Goal: Information Seeking & Learning: Learn about a topic

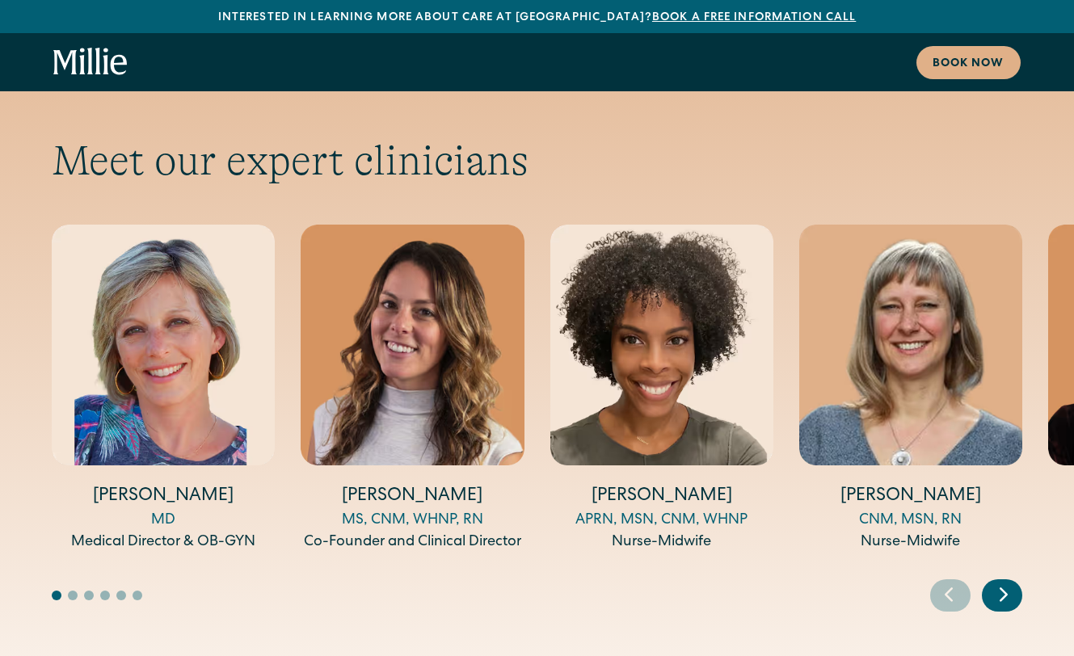
scroll to position [5710, 0]
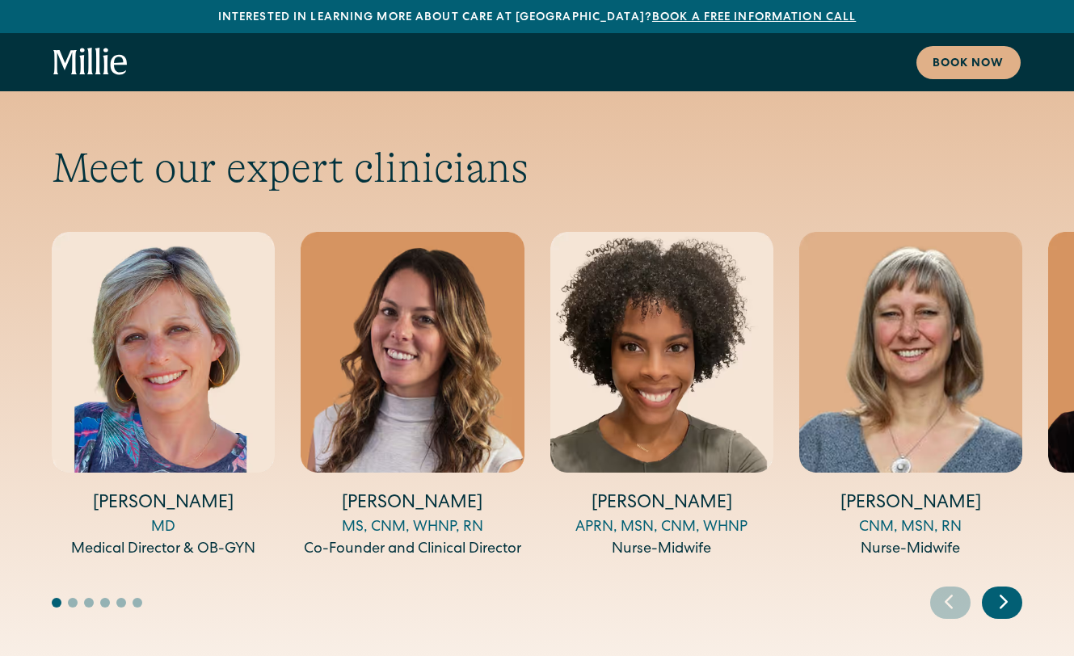
click at [1013, 589] on icon "Next slide" at bounding box center [1003, 601] width 24 height 25
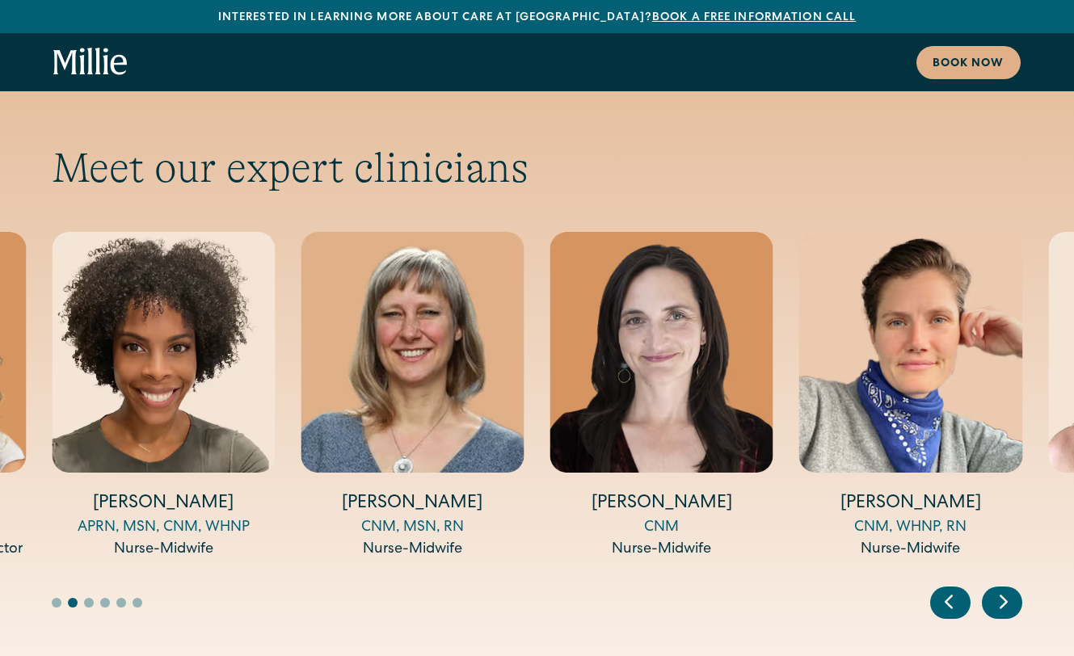
click at [1013, 589] on icon "Next slide" at bounding box center [1003, 601] width 24 height 25
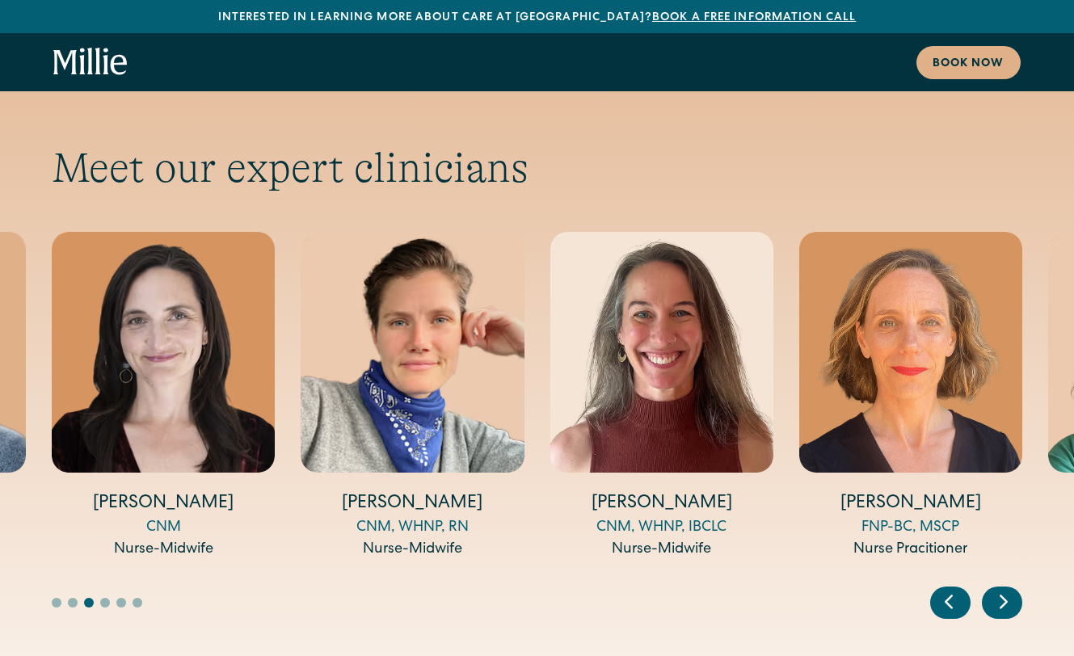
click at [1013, 589] on icon "Next slide" at bounding box center [1003, 601] width 24 height 25
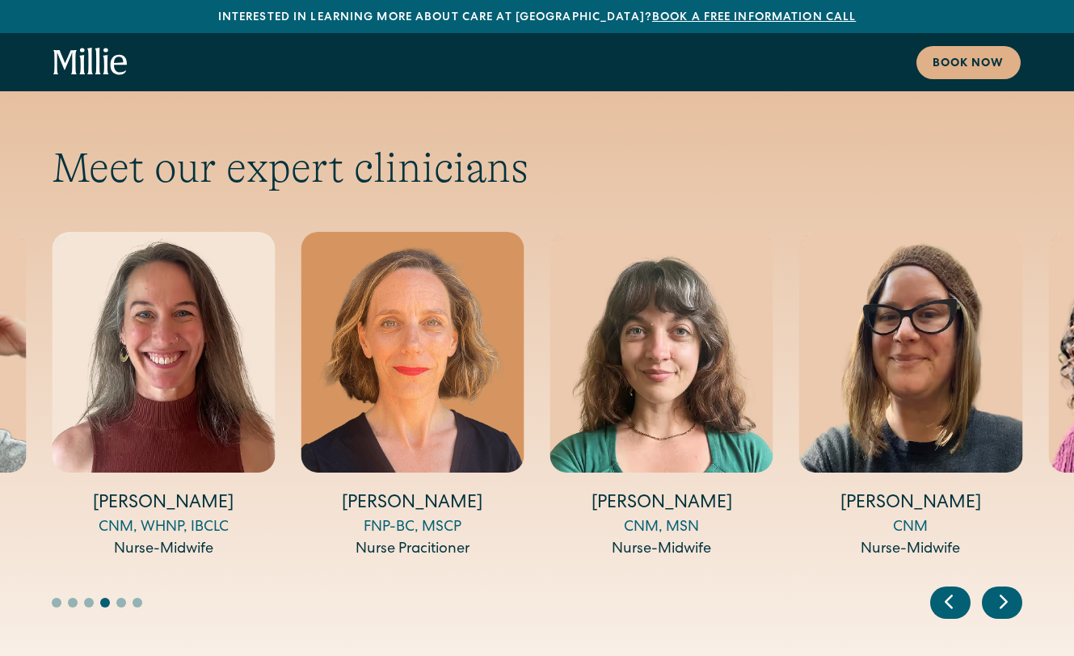
click at [1013, 589] on icon "Next slide" at bounding box center [1003, 601] width 24 height 25
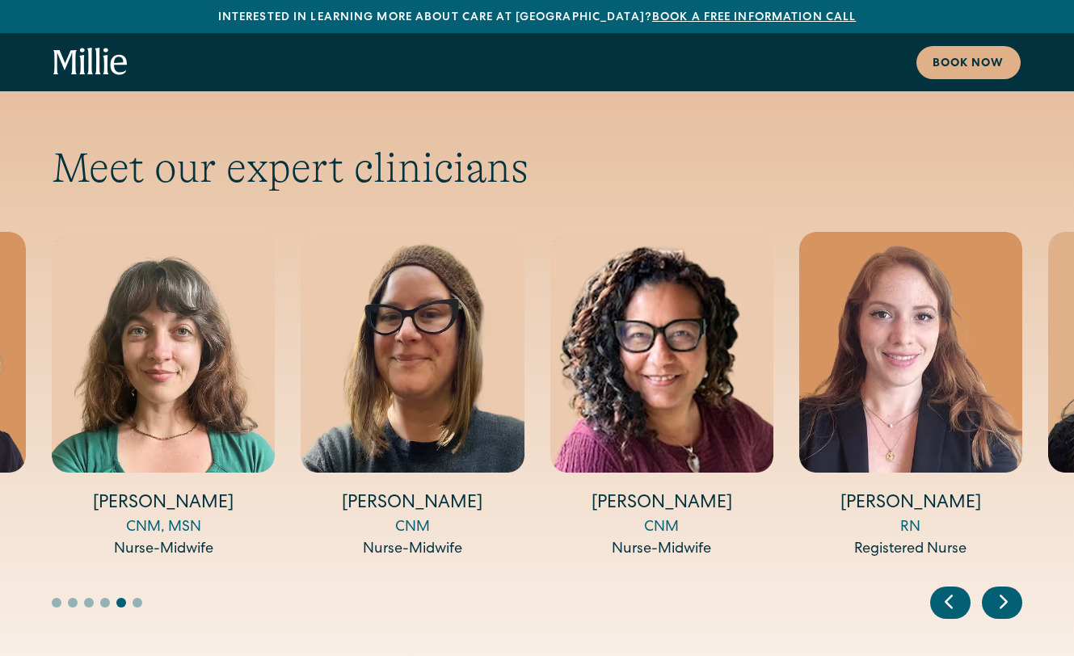
click at [1013, 589] on icon "Next slide" at bounding box center [1003, 601] width 24 height 25
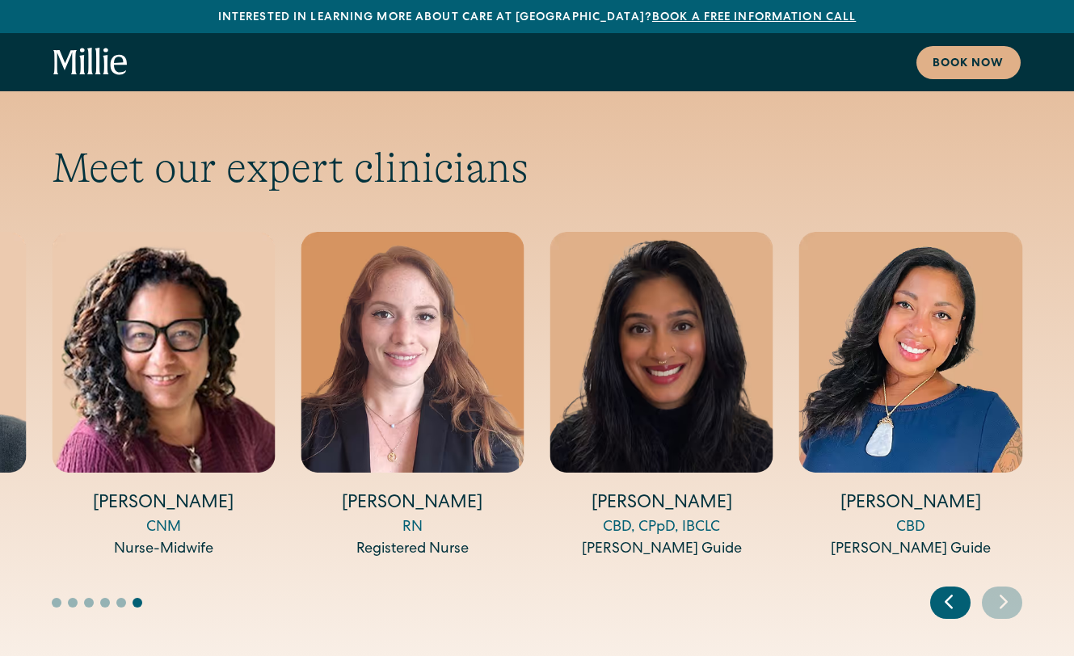
click at [1013, 589] on icon "Next slide" at bounding box center [1003, 601] width 24 height 25
click at [1052, 37] on div "Book now" at bounding box center [537, 62] width 1074 height 58
click at [94, 65] on icon "home" at bounding box center [90, 62] width 74 height 29
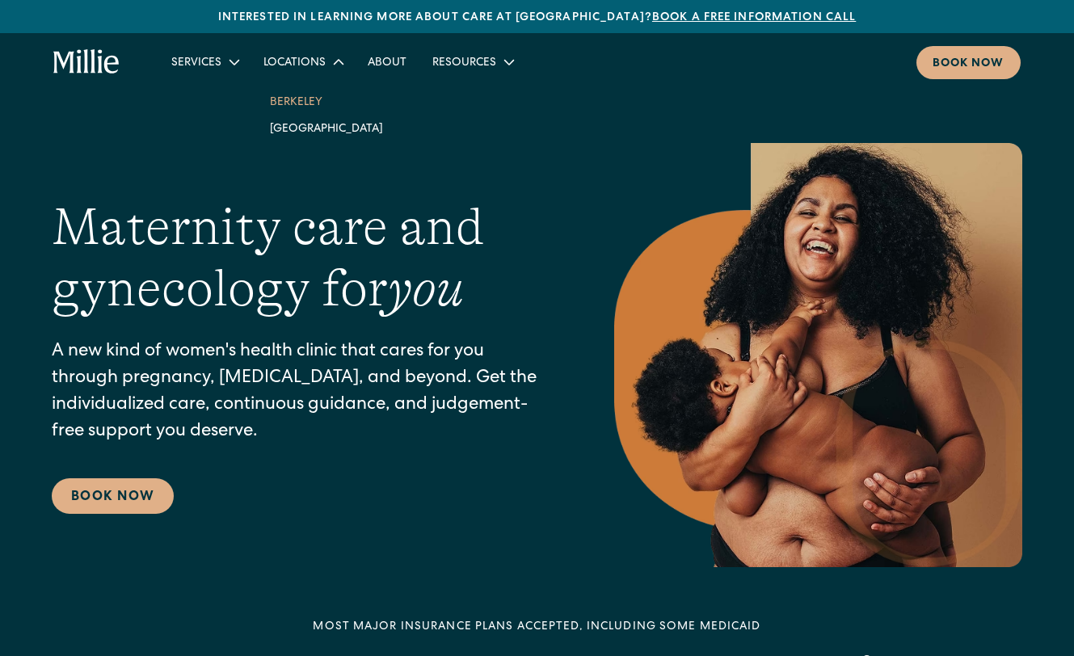
click at [313, 104] on link "Berkeley" at bounding box center [326, 101] width 139 height 27
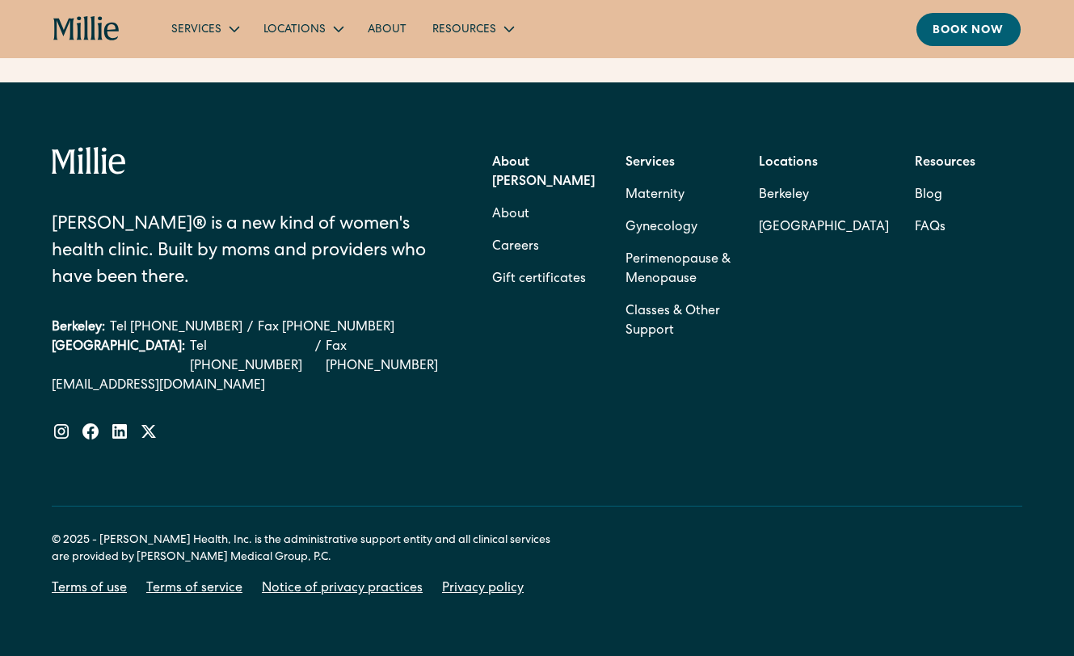
scroll to position [4812, 0]
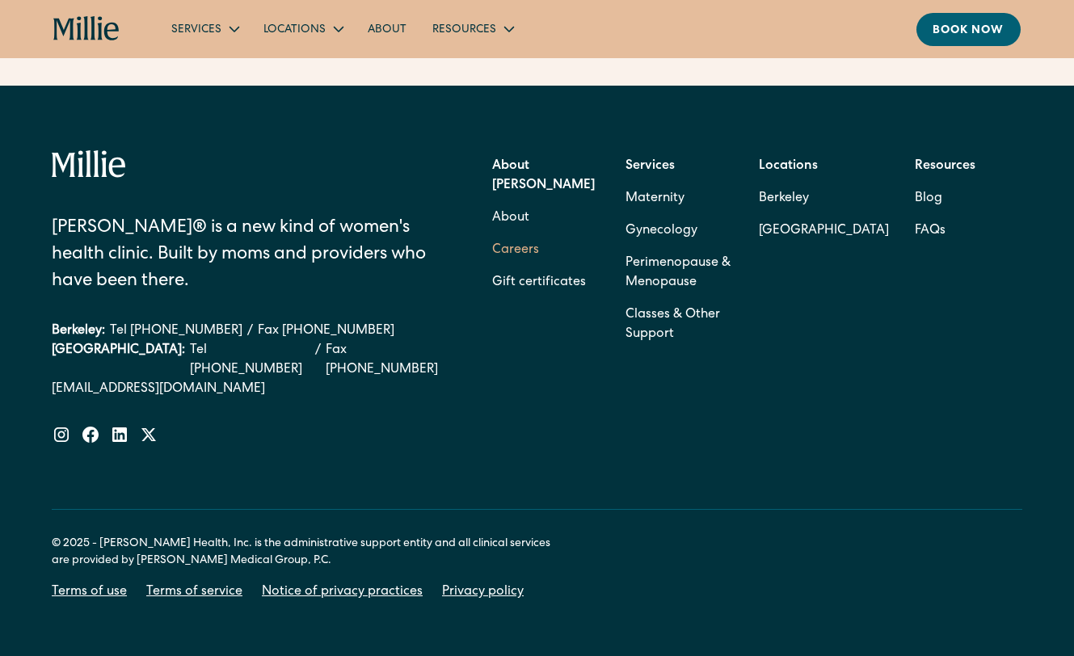
click at [505, 234] on link "Careers" at bounding box center [515, 250] width 47 height 32
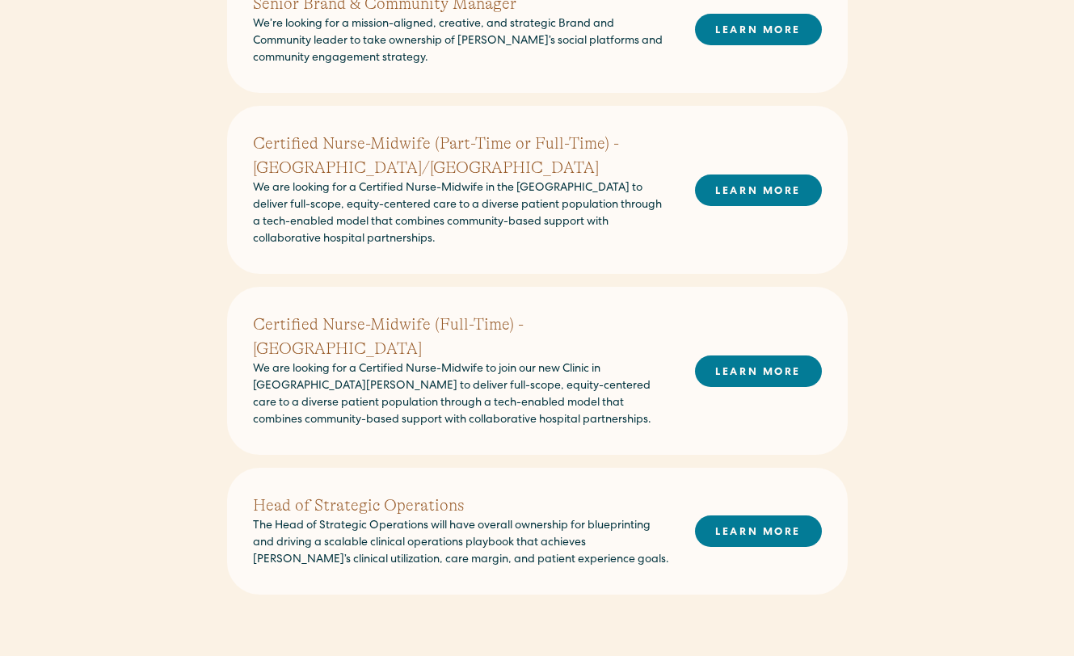
scroll to position [565, 0]
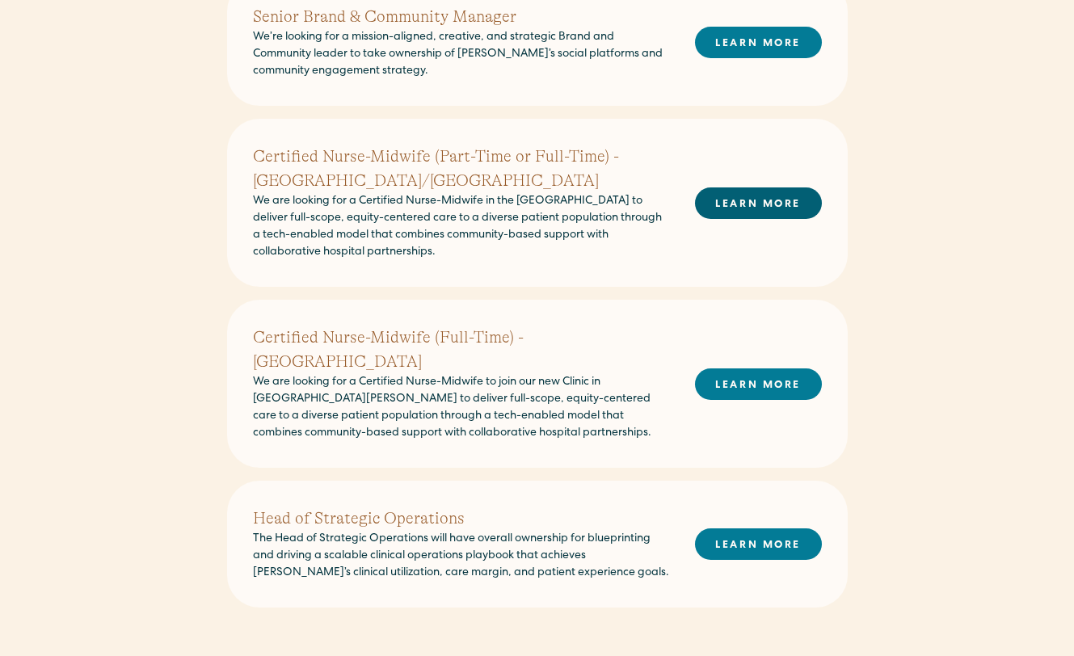
click at [720, 209] on link "LEARN MORE" at bounding box center [758, 203] width 127 height 32
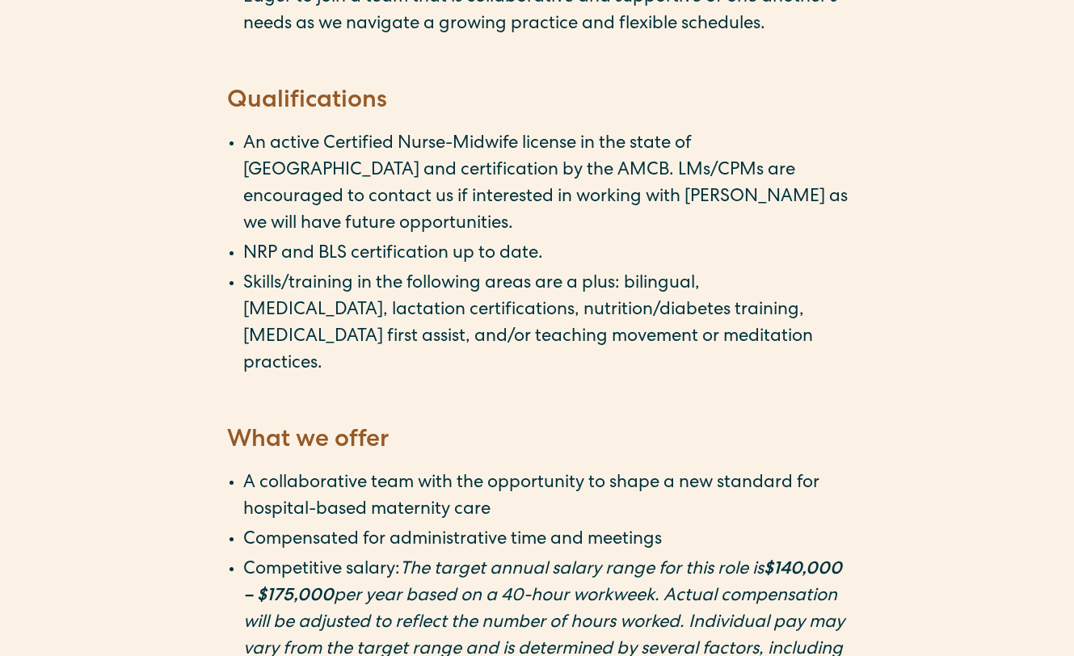
scroll to position [2610, 0]
